Goal: Task Accomplishment & Management: Use online tool/utility

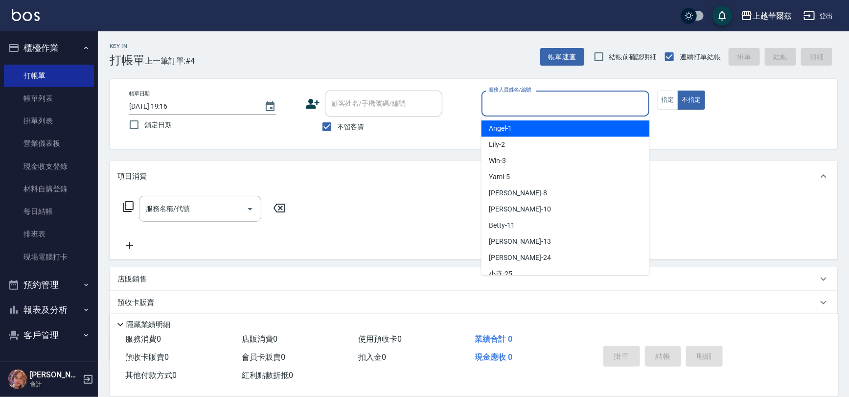
click at [499, 108] on input "服務人員姓名/編號" at bounding box center [565, 103] width 159 height 17
click at [501, 138] on div "Lily -2" at bounding box center [565, 144] width 168 height 16
type input "Lily-2"
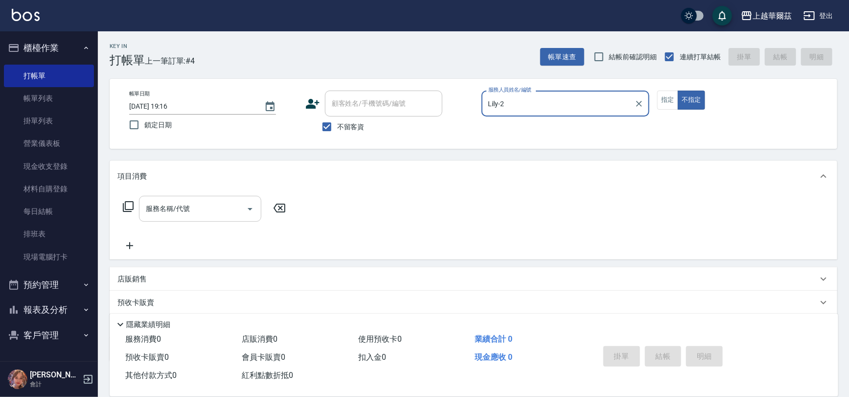
click at [179, 206] on div "服務名稱/代號 服務名稱/代號" at bounding box center [200, 209] width 122 height 26
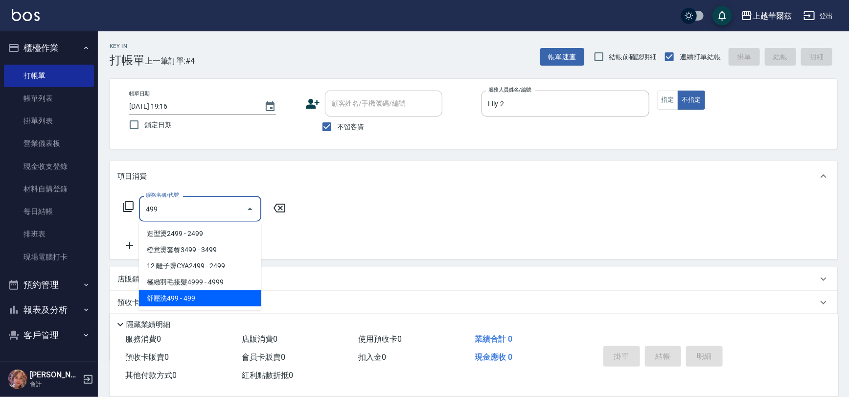
click at [182, 296] on span "舒壓洗499 - 499" at bounding box center [200, 298] width 122 height 16
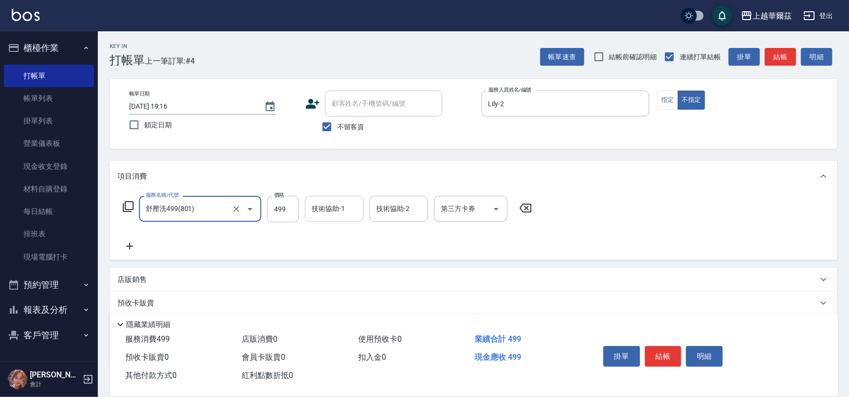
type input "舒壓洗499(801)"
click at [324, 213] on input "技術協助-1" at bounding box center [334, 208] width 50 height 17
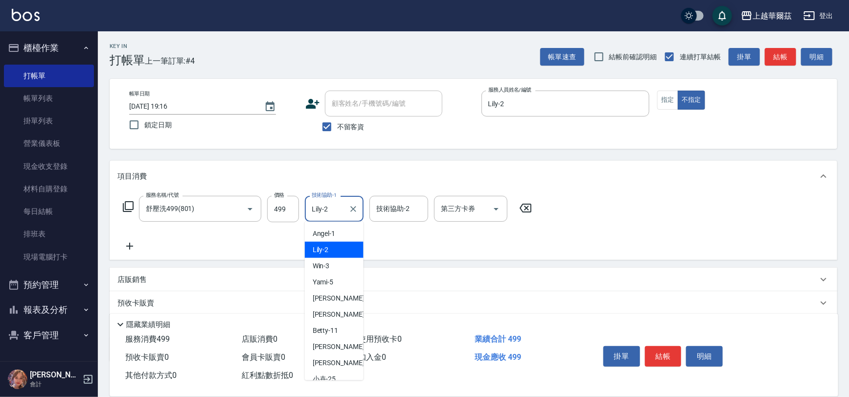
click at [330, 208] on input "Lily-2" at bounding box center [326, 208] width 35 height 17
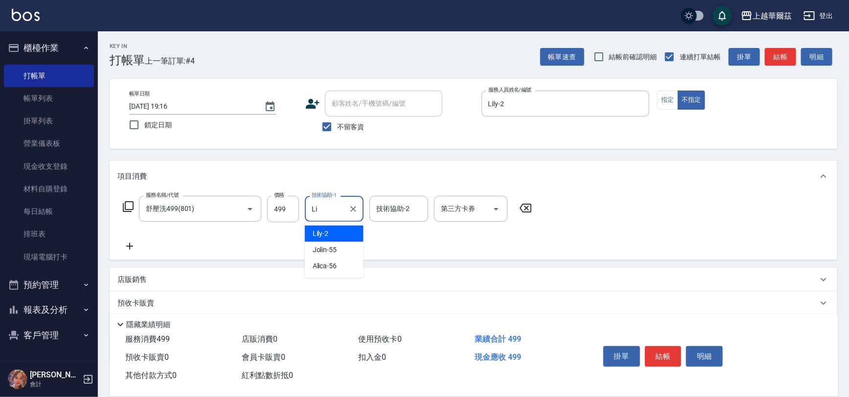
type input "L"
type input "Sandy-27"
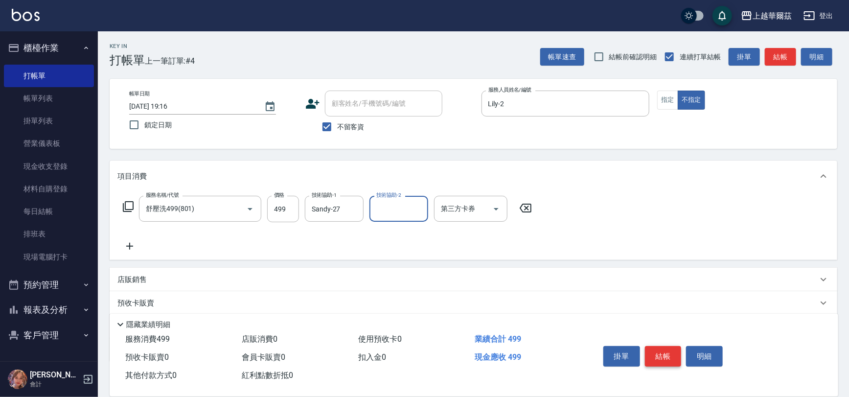
click at [653, 355] on button "結帳" at bounding box center [663, 356] width 37 height 21
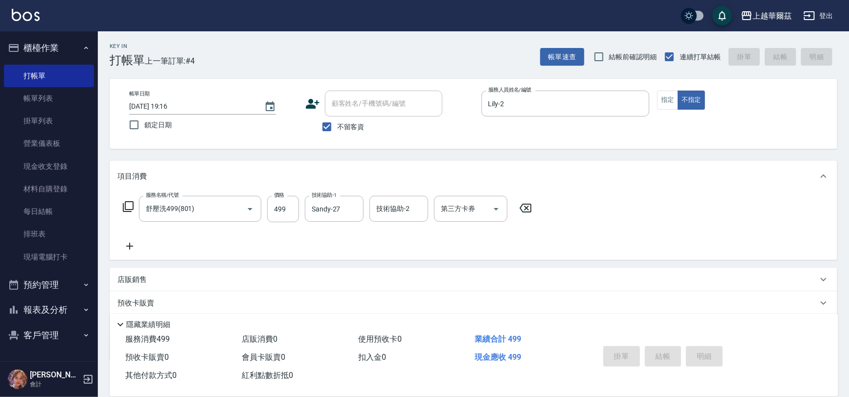
type input "[DATE] 19:53"
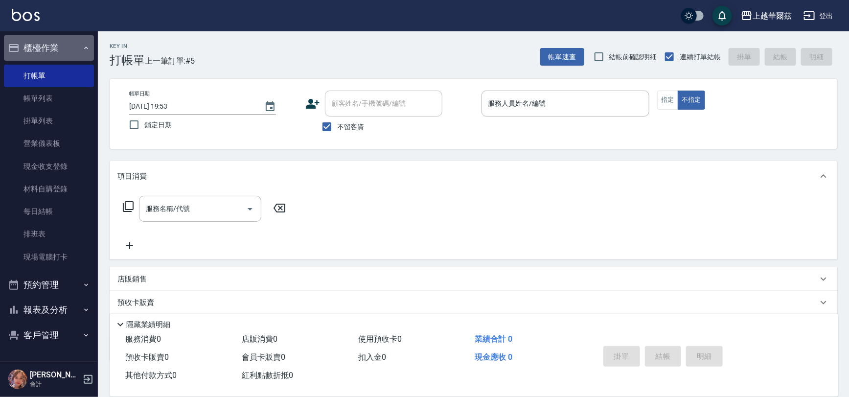
click at [62, 40] on button "櫃檯作業" at bounding box center [49, 47] width 90 height 25
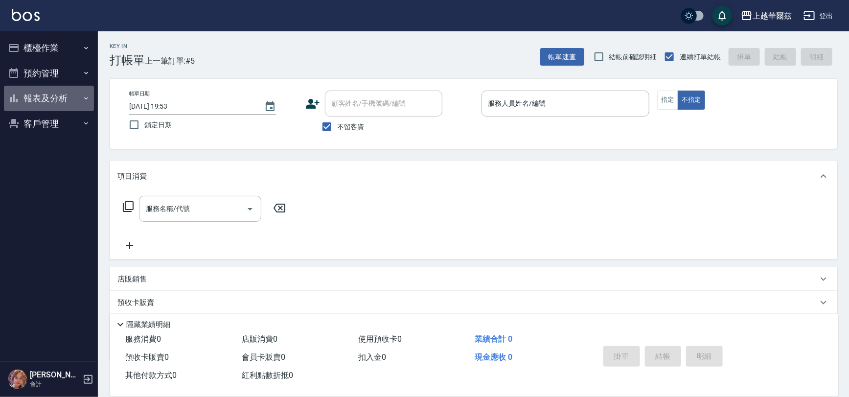
click at [53, 96] on button "報表及分析" at bounding box center [49, 98] width 90 height 25
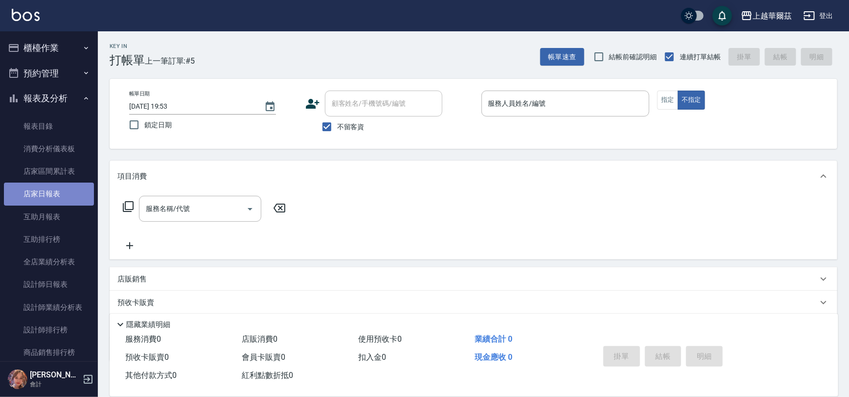
click at [49, 195] on link "店家日報表" at bounding box center [49, 193] width 90 height 23
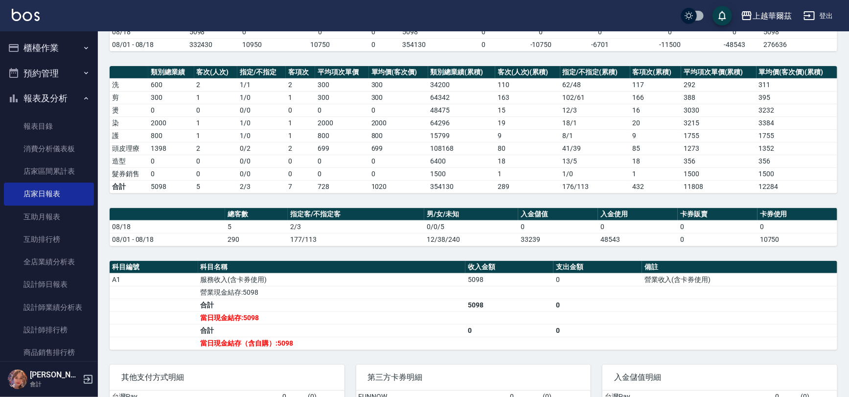
scroll to position [183, 0]
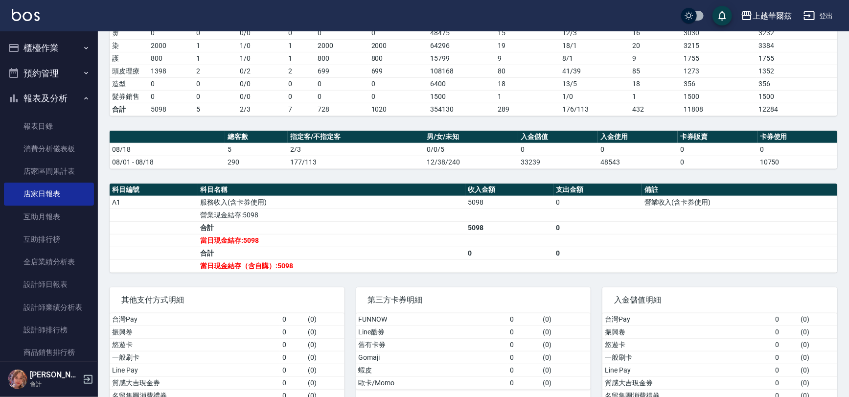
click at [56, 99] on button "報表及分析" at bounding box center [49, 98] width 90 height 25
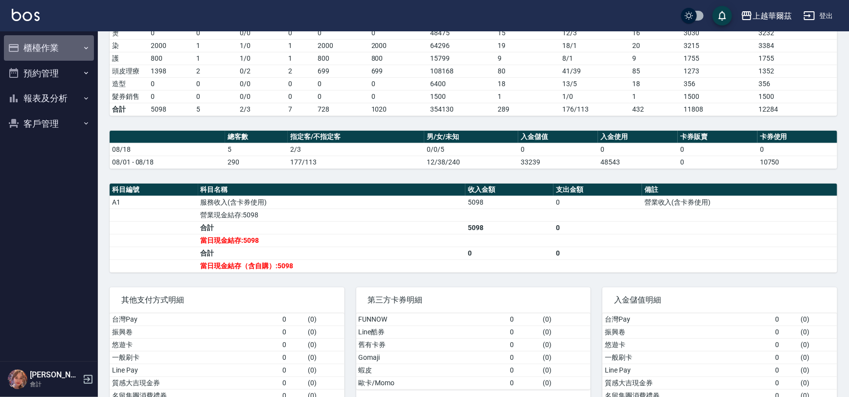
click at [65, 45] on button "櫃檯作業" at bounding box center [49, 47] width 90 height 25
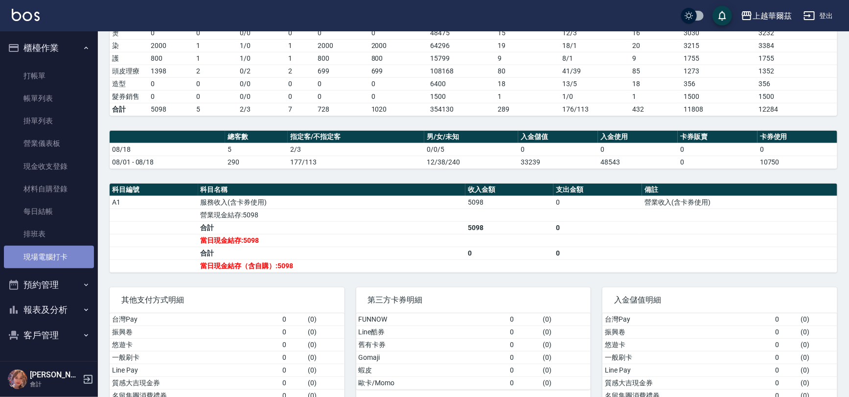
click at [65, 256] on link "現場電腦打卡" at bounding box center [49, 257] width 90 height 23
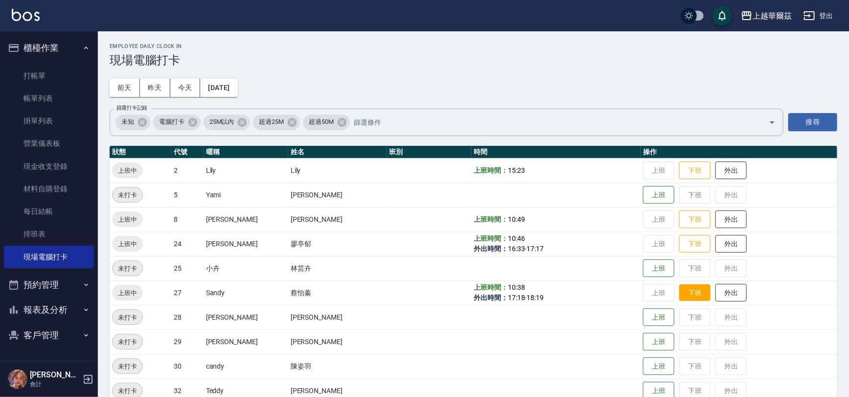
click at [685, 294] on button "下班" at bounding box center [694, 292] width 31 height 17
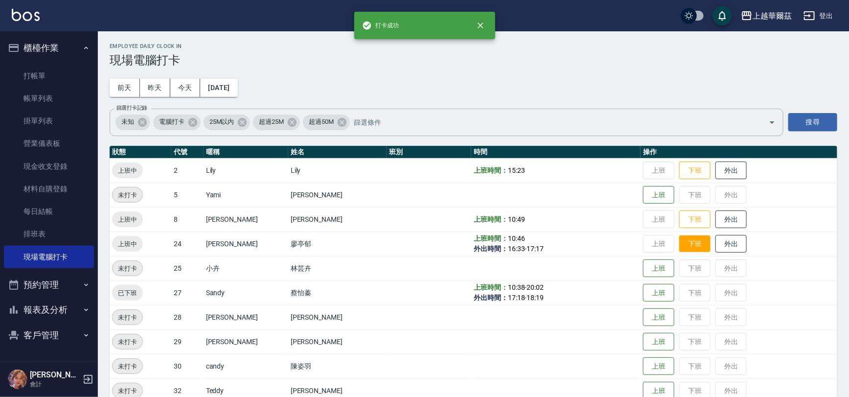
click at [682, 243] on button "下班" at bounding box center [694, 243] width 31 height 17
click at [679, 213] on button "下班" at bounding box center [694, 219] width 31 height 17
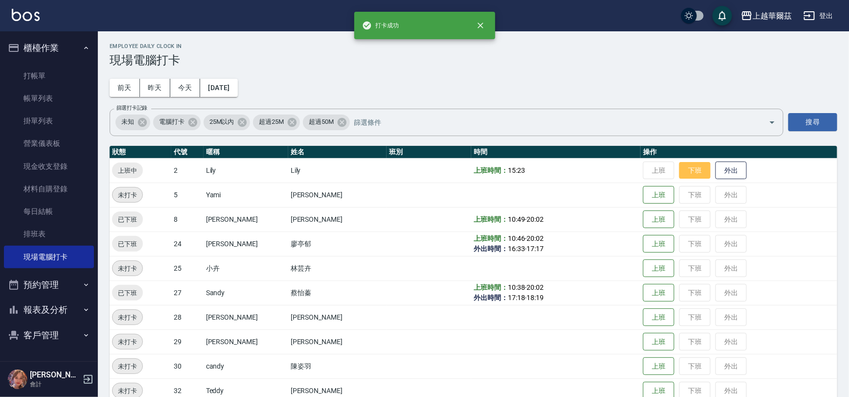
click at [679, 170] on button "下班" at bounding box center [694, 170] width 31 height 17
